Goal: Task Accomplishment & Management: Manage account settings

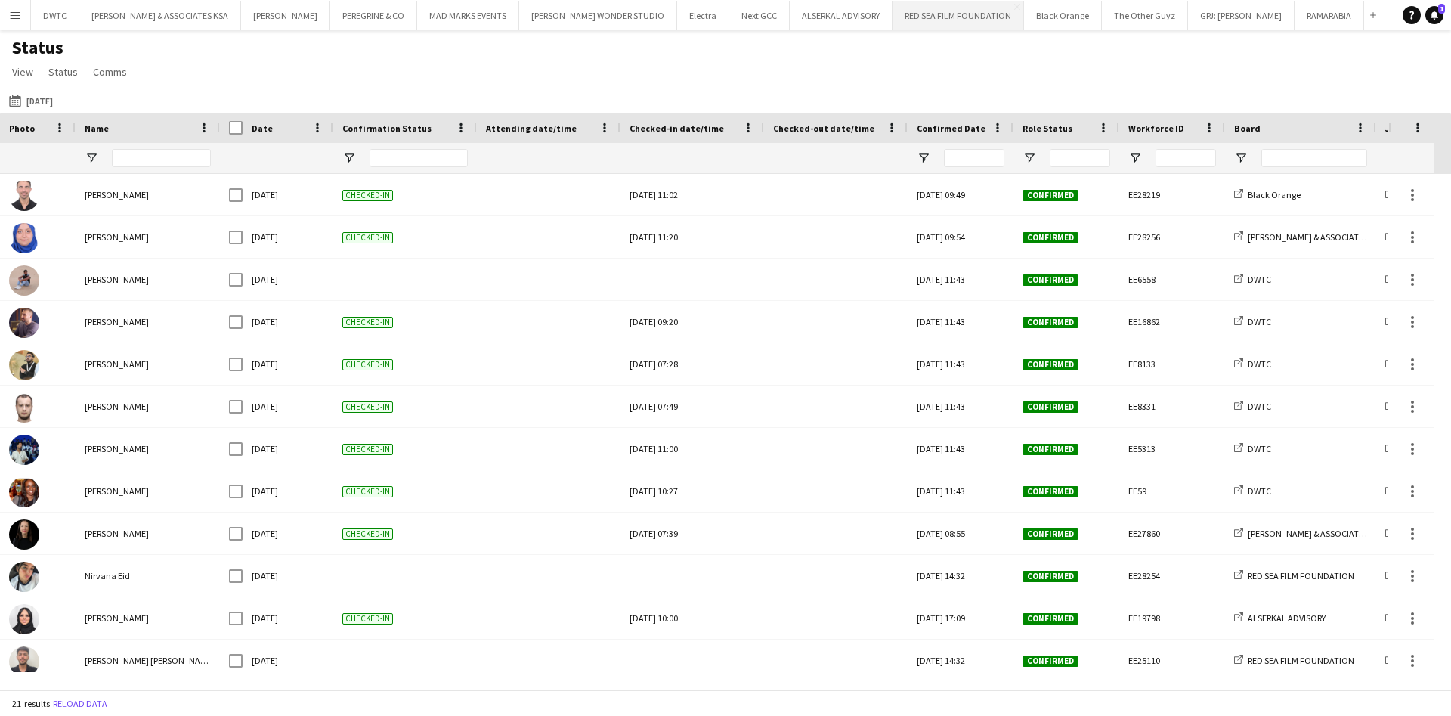
click at [902, 22] on button "RED SEA FILM FOUNDATION Close" at bounding box center [959, 15] width 132 height 29
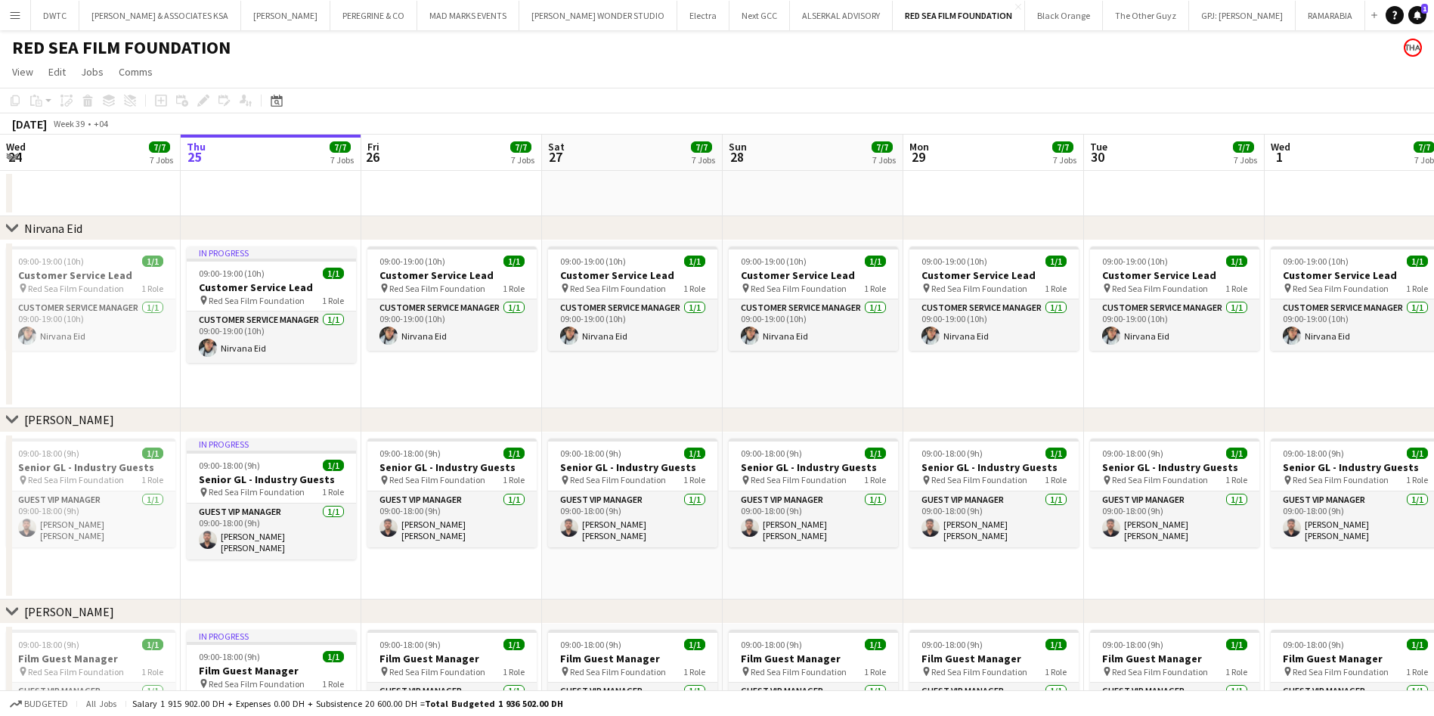
click at [11, 228] on icon at bounding box center [11, 227] width 11 height 6
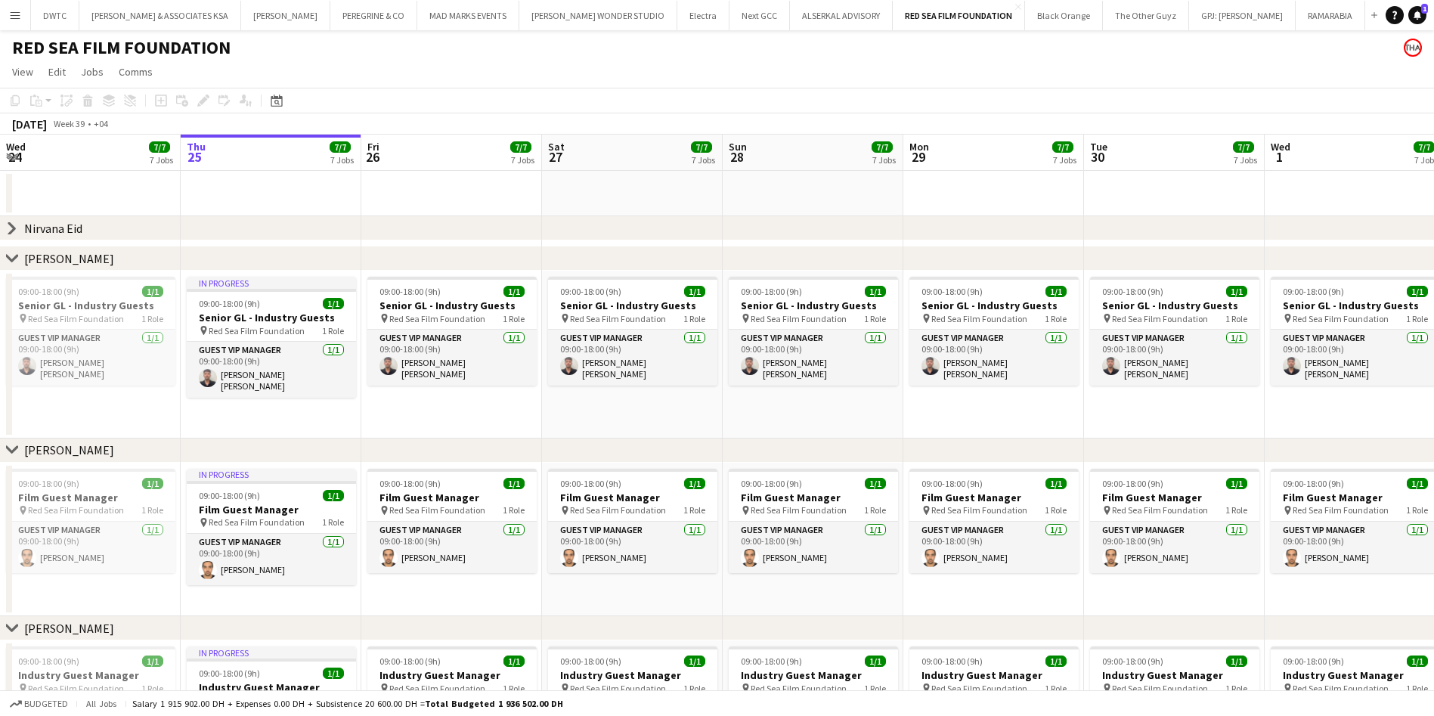
click at [11, 446] on icon "chevron-right" at bounding box center [12, 450] width 12 height 12
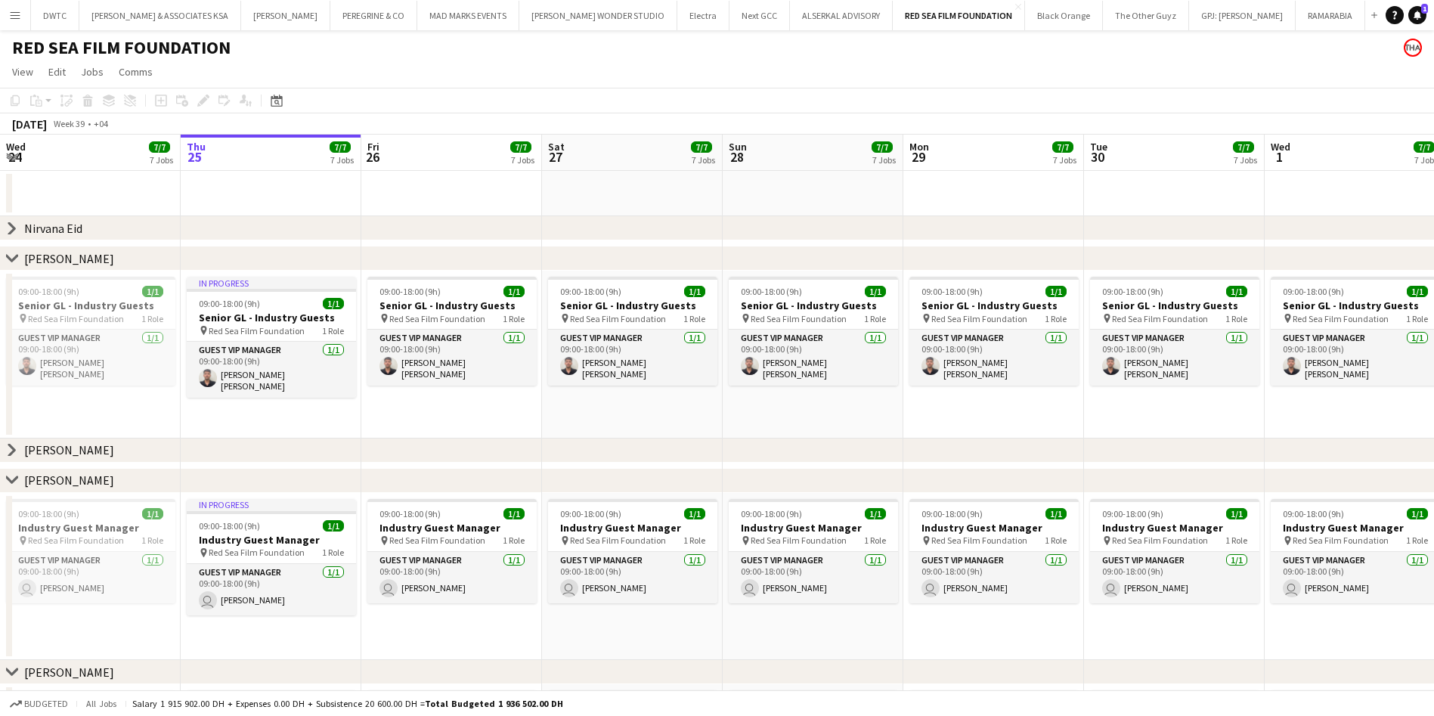
click at [14, 256] on icon "chevron-right" at bounding box center [12, 258] width 12 height 12
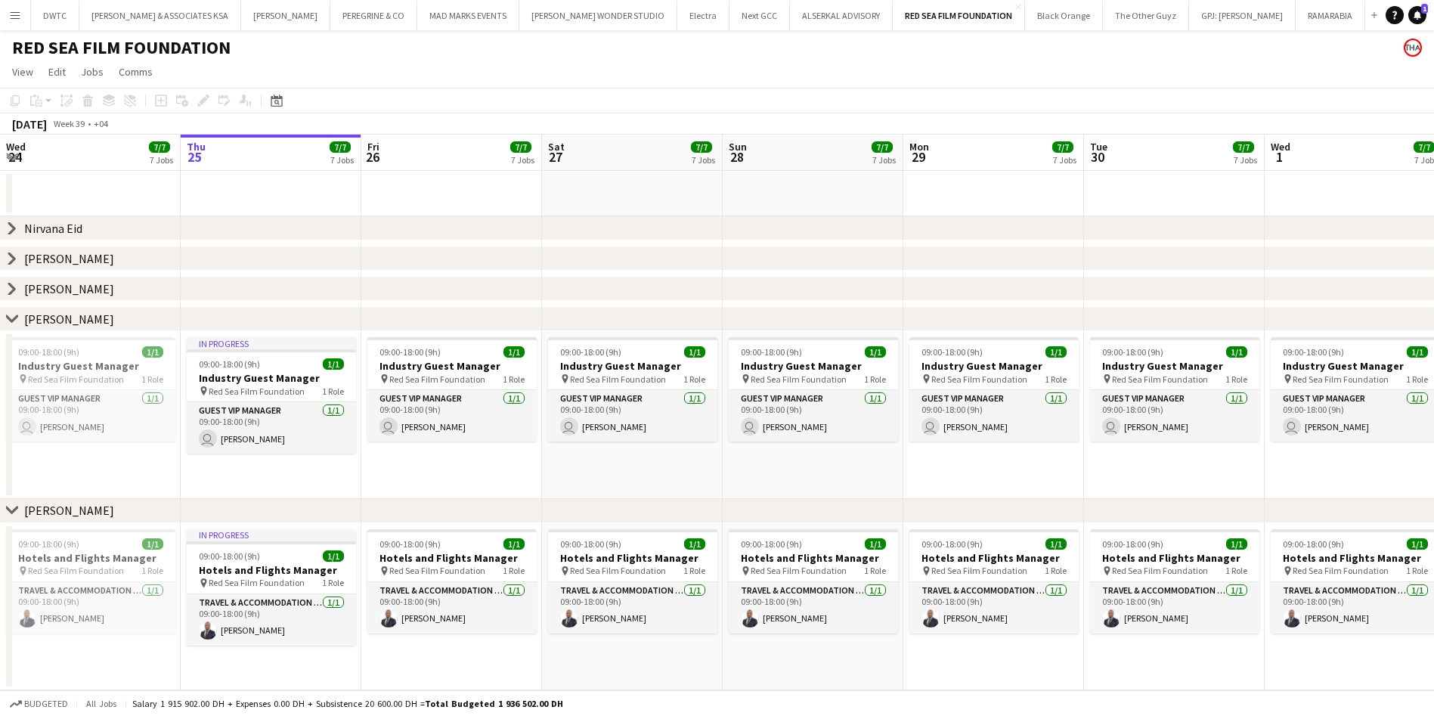
click at [15, 504] on icon "chevron-right" at bounding box center [12, 510] width 12 height 12
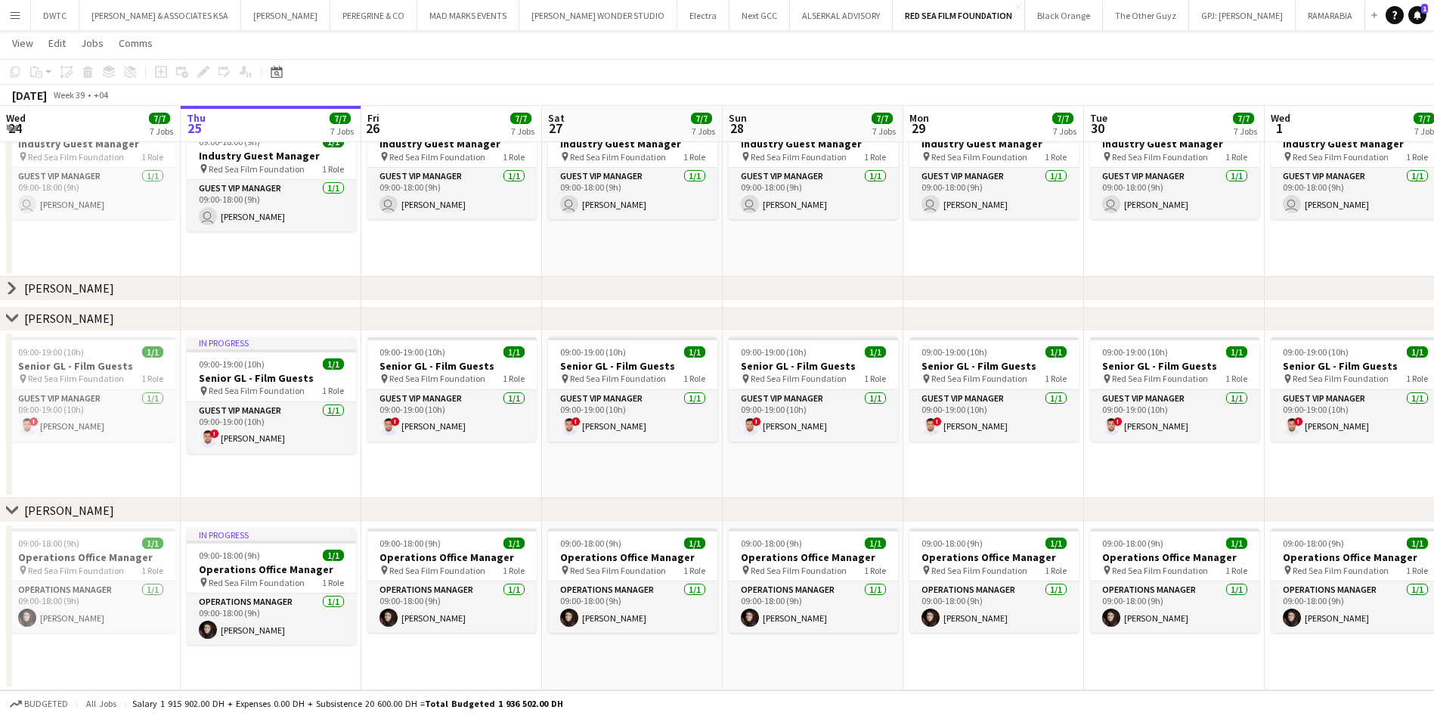
click at [12, 319] on icon at bounding box center [11, 318] width 11 height 6
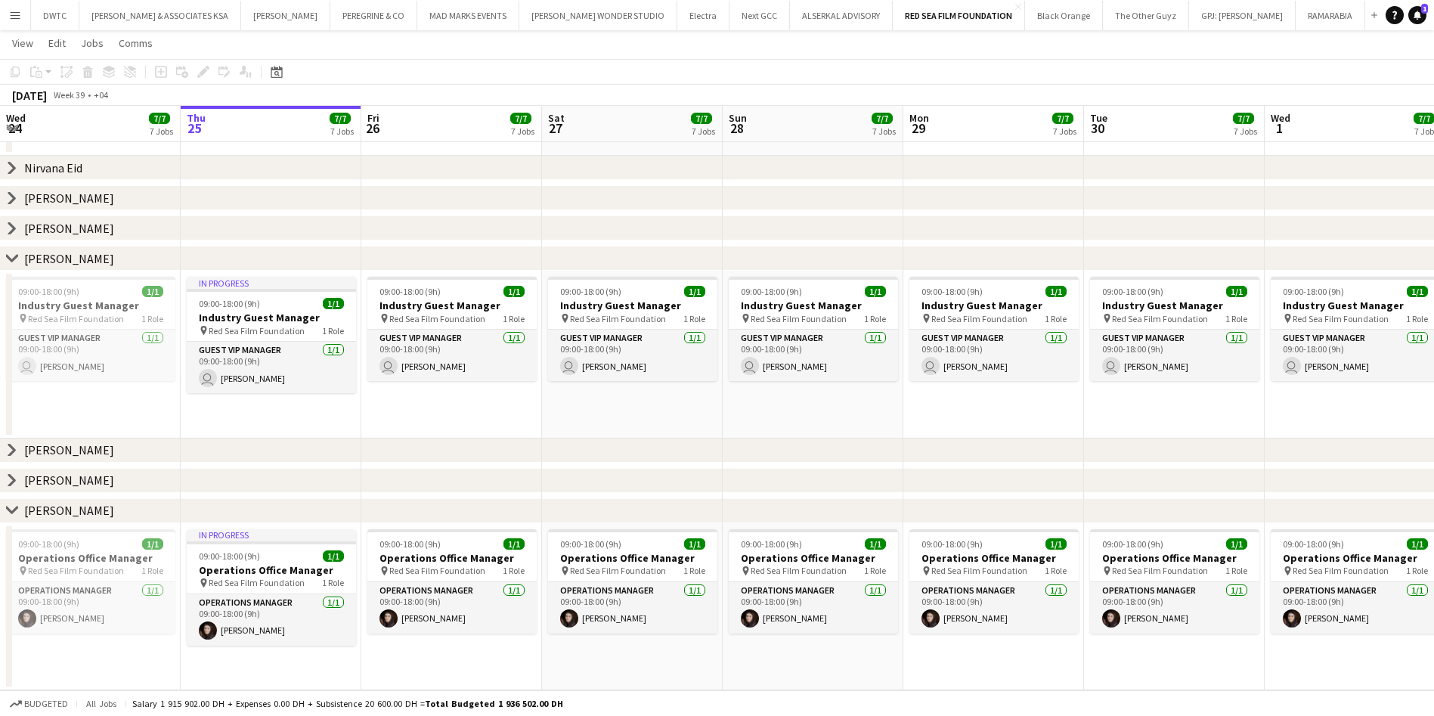
click at [16, 509] on icon at bounding box center [11, 510] width 11 height 6
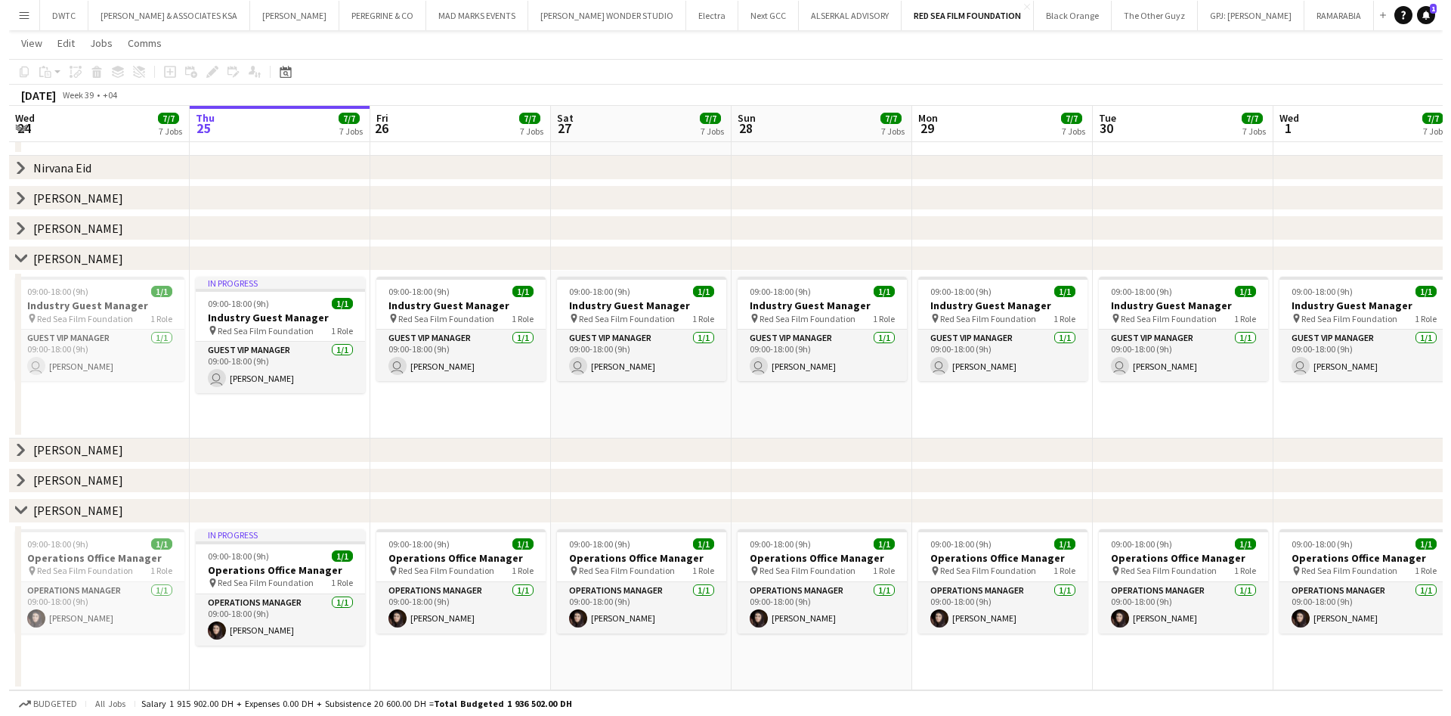
scroll to position [0, 0]
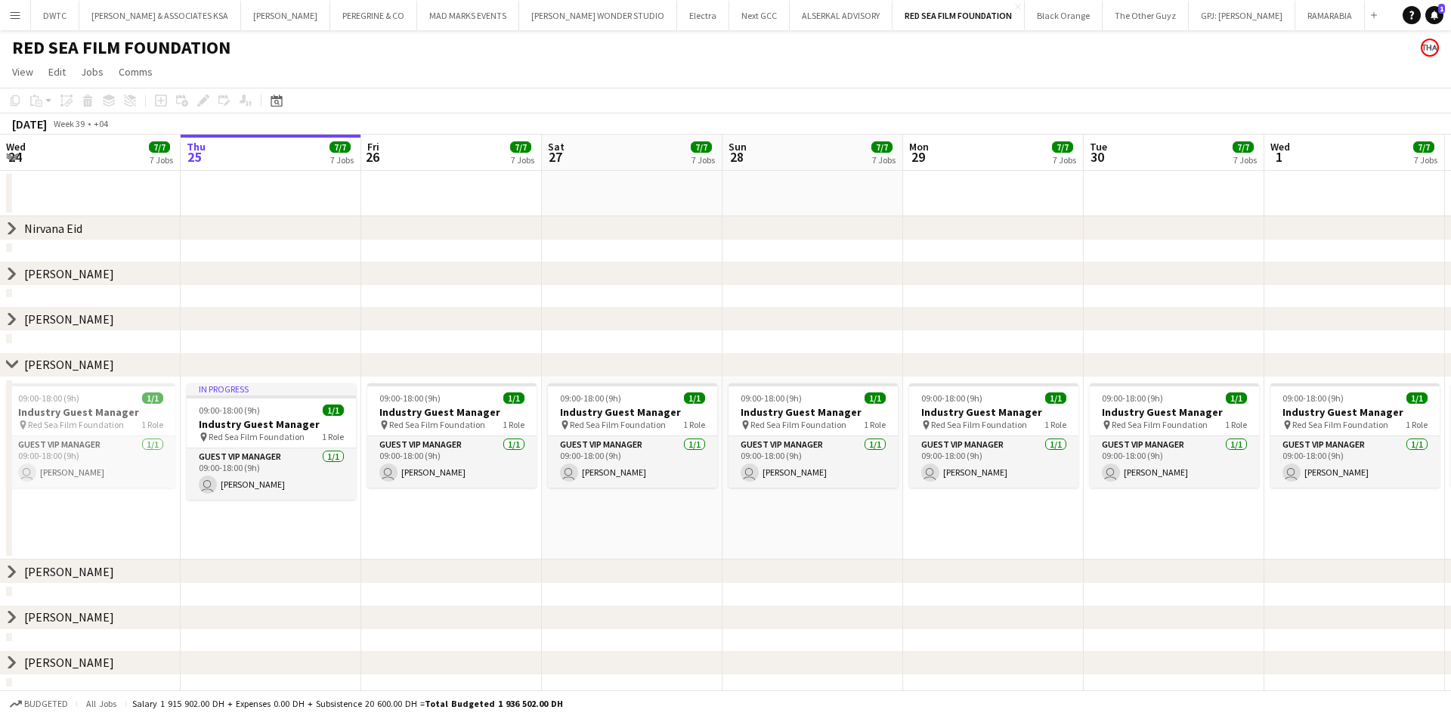
click at [14, 364] on icon at bounding box center [11, 364] width 11 height 6
